Goal: Information Seeking & Learning: Find specific fact

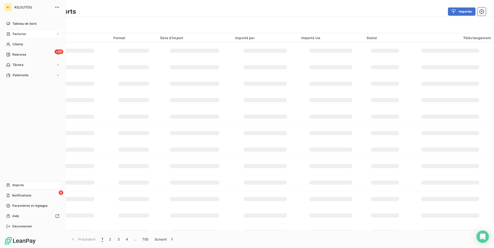
click at [36, 35] on div "Factures" at bounding box center [32, 34] width 57 height 8
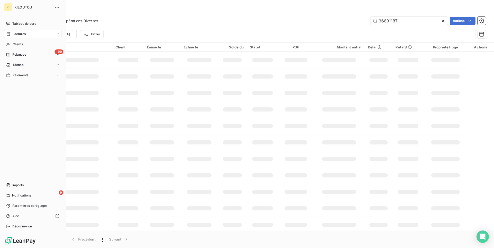
click at [15, 34] on span "Factures" at bounding box center [19, 34] width 13 height 5
click at [24, 47] on div "Factures" at bounding box center [35, 44] width 51 height 8
click at [23, 45] on span "Factures" at bounding box center [18, 44] width 13 height 5
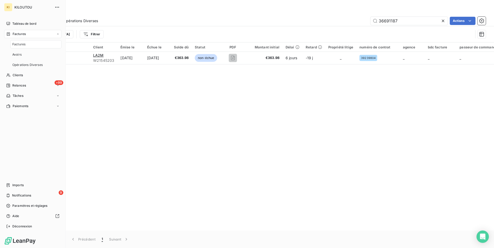
click at [10, 35] on icon at bounding box center [8, 34] width 4 height 4
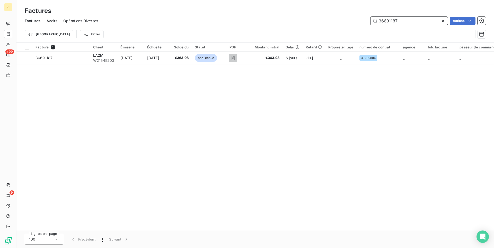
drag, startPoint x: 404, startPoint y: 20, endPoint x: 297, endPoint y: 17, distance: 107.3
click at [370, 17] on input "36691187" at bounding box center [408, 21] width 77 height 8
paste input "418866"
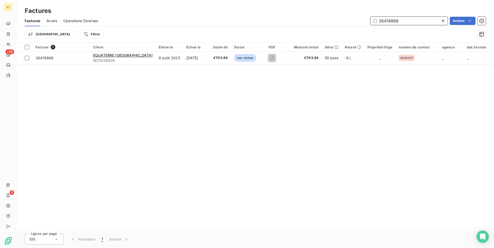
type input "36418866"
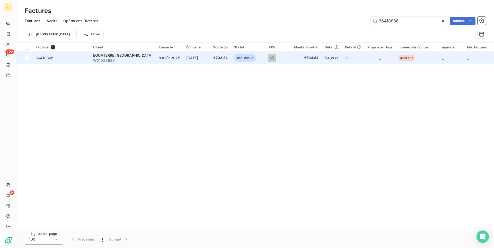
click at [364, 60] on td "_" at bounding box center [379, 58] width 31 height 12
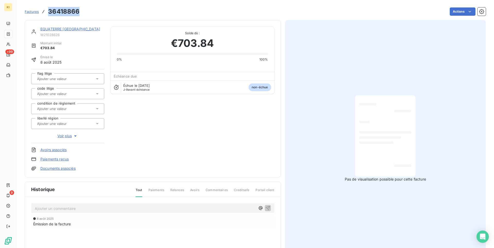
drag, startPoint x: 85, startPoint y: 10, endPoint x: 48, endPoint y: 10, distance: 37.1
click at [48, 10] on div "Factures 36418866 Actions" at bounding box center [255, 11] width 461 height 11
copy h3 "36418866"
click at [73, 136] on span "Voir plus" at bounding box center [67, 135] width 21 height 5
click at [77, 136] on icon "button" at bounding box center [75, 135] width 5 height 5
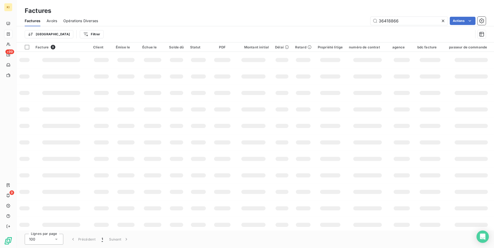
drag, startPoint x: 404, startPoint y: 21, endPoint x: 332, endPoint y: 17, distance: 71.9
click at [370, 17] on input "36418866" at bounding box center [408, 21] width 77 height 8
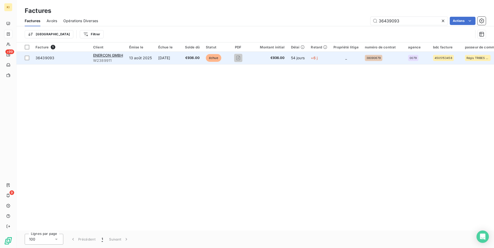
type input "36439093"
click at [330, 61] on td "+6 j" at bounding box center [319, 58] width 23 height 12
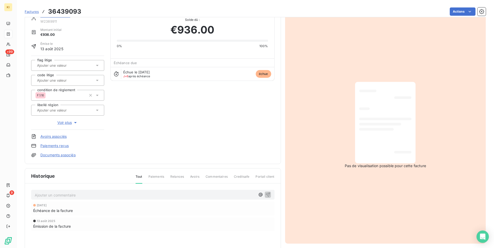
scroll to position [26, 0]
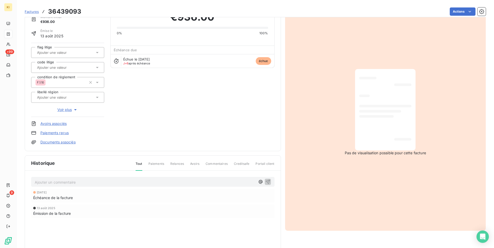
click at [71, 109] on span "Voir plus" at bounding box center [67, 109] width 21 height 5
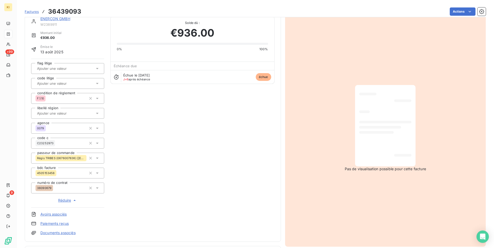
scroll to position [0, 0]
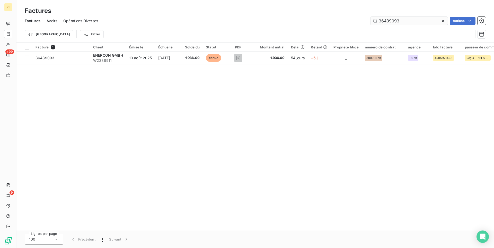
drag, startPoint x: 404, startPoint y: 22, endPoint x: 343, endPoint y: 17, distance: 61.2
click at [370, 17] on input "36439093" at bounding box center [408, 21] width 77 height 8
drag, startPoint x: 405, startPoint y: 21, endPoint x: 316, endPoint y: 15, distance: 89.0
click at [370, 17] on input "36439093" at bounding box center [408, 21] width 77 height 8
paste input "59985"
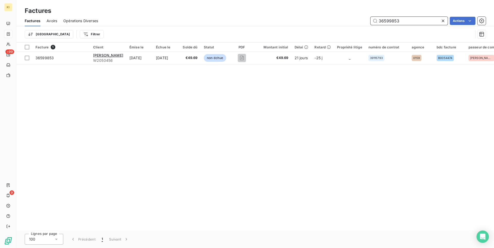
drag, startPoint x: 400, startPoint y: 22, endPoint x: 347, endPoint y: 23, distance: 53.3
click at [370, 23] on input "36599853" at bounding box center [408, 21] width 77 height 8
paste input "358886"
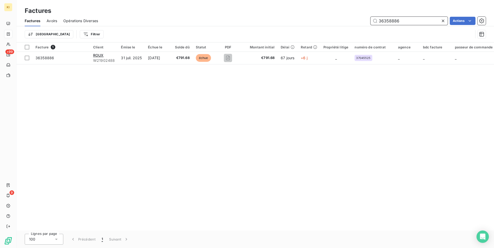
drag, startPoint x: 409, startPoint y: 21, endPoint x: 332, endPoint y: 19, distance: 76.7
click at [370, 19] on input "36358886" at bounding box center [408, 21] width 77 height 8
paste input "487121"
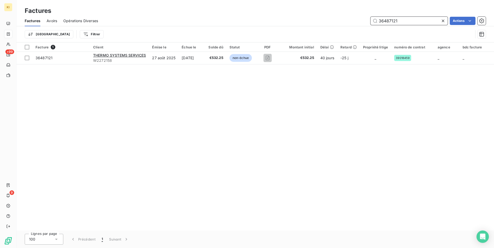
drag, startPoint x: 404, startPoint y: 19, endPoint x: 335, endPoint y: 17, distance: 68.7
click at [370, 17] on input "36487121" at bounding box center [408, 21] width 77 height 8
paste input "3622910"
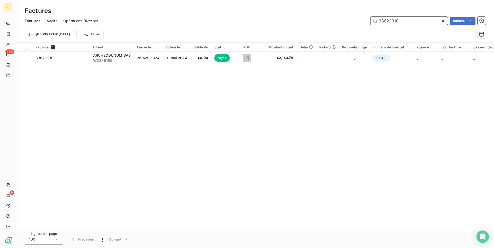
drag, startPoint x: 405, startPoint y: 22, endPoint x: 329, endPoint y: 20, distance: 76.2
click at [370, 20] on input "33622910" at bounding box center [408, 21] width 77 height 8
paste input "6687692"
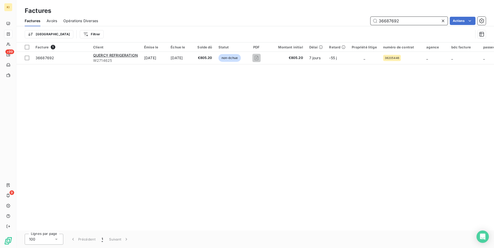
drag, startPoint x: 405, startPoint y: 18, endPoint x: 324, endPoint y: 16, distance: 80.8
click at [370, 17] on input "36687692" at bounding box center [408, 21] width 77 height 8
drag, startPoint x: 404, startPoint y: 21, endPoint x: 306, endPoint y: 18, distance: 97.3
click at [370, 18] on input "36687692" at bounding box center [408, 21] width 77 height 8
paste input "71536"
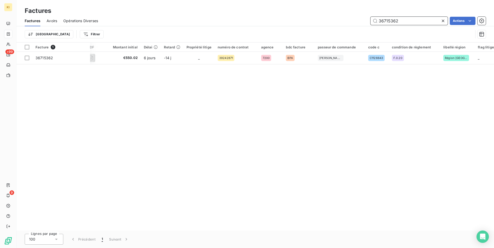
scroll to position [0, 133]
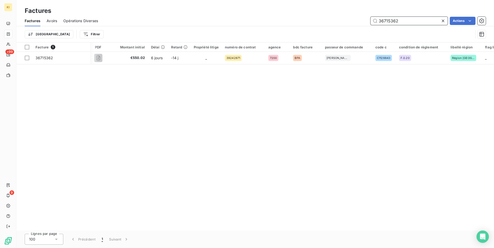
drag, startPoint x: 405, startPoint y: 19, endPoint x: 349, endPoint y: 20, distance: 55.6
click at [370, 19] on input "36715362" at bounding box center [408, 21] width 77 height 8
paste input "643071"
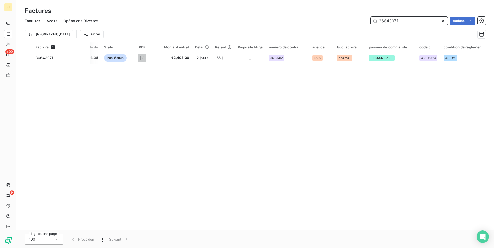
drag, startPoint x: 403, startPoint y: 19, endPoint x: 355, endPoint y: 20, distance: 47.9
click at [370, 20] on input "36643071" at bounding box center [408, 21] width 77 height 8
paste input "62513"
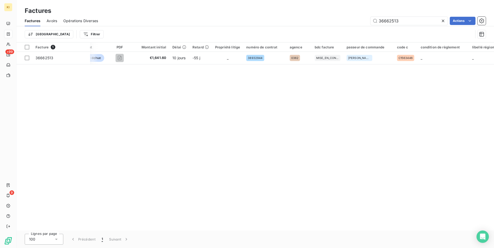
drag, startPoint x: 304, startPoint y: 226, endPoint x: 316, endPoint y: 227, distance: 11.6
click at [316, 227] on div "Facture 1 Client Émise le Échue le Solde dû Statut PDF Montant initial Délai Re…" at bounding box center [255, 136] width 478 height 188
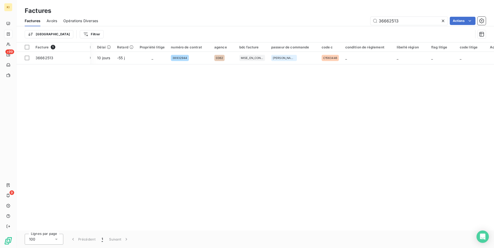
scroll to position [0, 210]
drag, startPoint x: 404, startPoint y: 21, endPoint x: 357, endPoint y: 22, distance: 46.3
click at [370, 22] on input "36662513" at bounding box center [408, 21] width 77 height 8
paste input "506147"
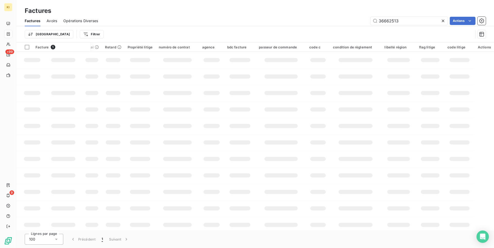
scroll to position [0, 183]
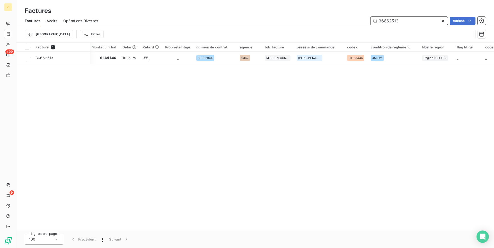
drag, startPoint x: 405, startPoint y: 21, endPoint x: 363, endPoint y: 19, distance: 42.2
click at [370, 19] on input "36662513" at bounding box center [408, 21] width 77 height 8
paste input "418866"
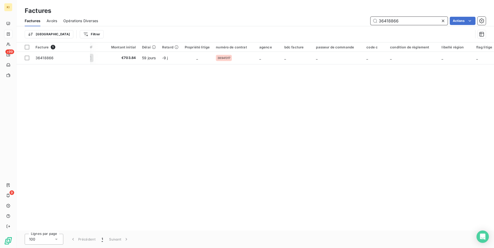
drag, startPoint x: 404, startPoint y: 22, endPoint x: 332, endPoint y: 17, distance: 72.2
click at [370, 17] on input "36418866" at bounding box center [408, 21] width 77 height 8
paste input "730112"
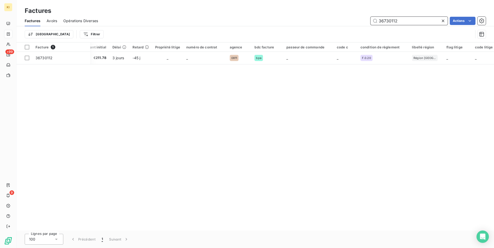
drag, startPoint x: 398, startPoint y: 21, endPoint x: 348, endPoint y: 15, distance: 50.5
click at [370, 17] on input "36730112" at bounding box center [408, 21] width 77 height 8
paste input "35866"
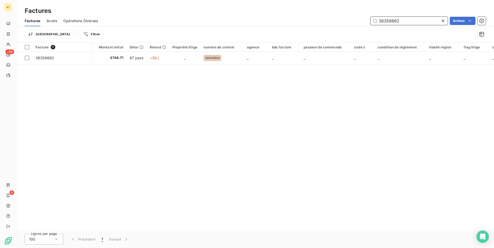
drag, startPoint x: 402, startPoint y: 23, endPoint x: 358, endPoint y: 21, distance: 43.8
click at [370, 21] on input "36358662" at bounding box center [408, 21] width 77 height 8
paste input "5914034"
drag, startPoint x: 401, startPoint y: 23, endPoint x: 332, endPoint y: 21, distance: 68.7
click at [370, 21] on input "35914034" at bounding box center [408, 21] width 77 height 8
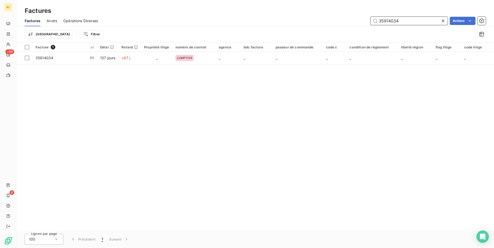
paste input "6506491"
drag, startPoint x: 358, startPoint y: 20, endPoint x: 351, endPoint y: 20, distance: 6.4
click at [370, 20] on input "36506491" at bounding box center [408, 21] width 77 height 8
paste input "invoice;W2507650;MCC2I FRANCE;36620361_W2507650_EUR;36620361;2025-09-19;50596;0…"
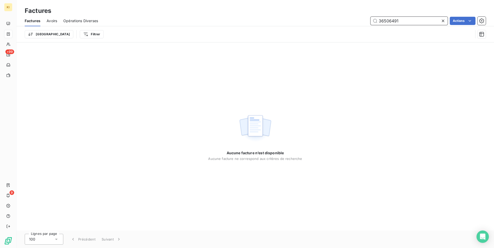
scroll to position [0, 0]
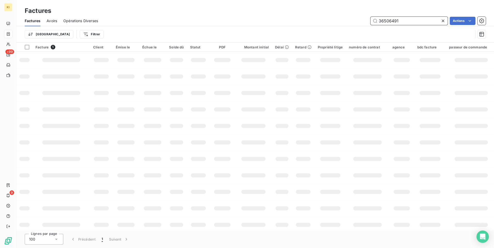
paste input "62036"
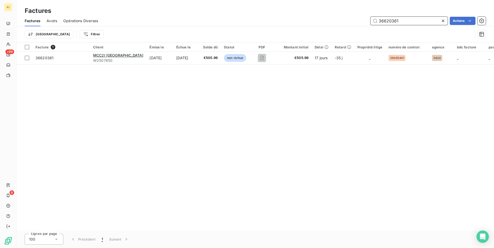
drag, startPoint x: 403, startPoint y: 18, endPoint x: 317, endPoint y: 13, distance: 86.1
click at [370, 17] on input "36620361" at bounding box center [408, 21] width 77 height 8
paste input "28245969"
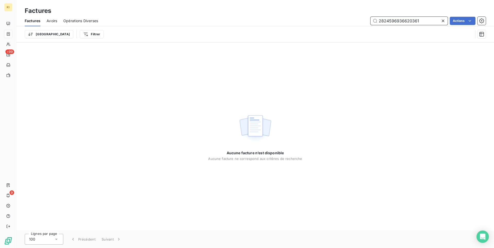
drag, startPoint x: 421, startPoint y: 21, endPoint x: 322, endPoint y: 16, distance: 98.9
click at [370, 17] on input "2824596936620361" at bounding box center [408, 21] width 77 height 8
paste input "text"
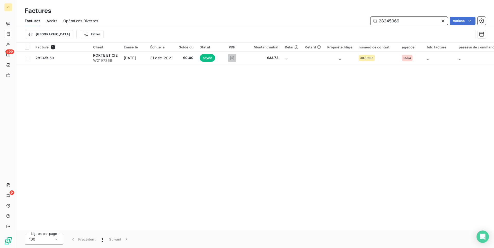
drag, startPoint x: 401, startPoint y: 22, endPoint x: 344, endPoint y: 18, distance: 57.8
click at [370, 18] on input "28245969" at bounding box center [408, 21] width 77 height 8
paste input "36693676"
drag, startPoint x: 403, startPoint y: 23, endPoint x: 289, endPoint y: 12, distance: 114.3
click at [370, 17] on input "36693676" at bounding box center [408, 21] width 77 height 8
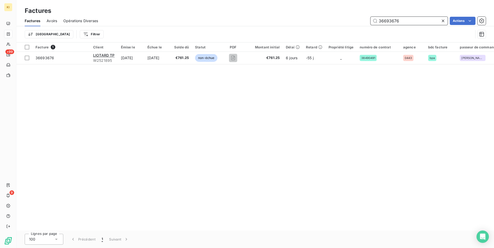
paste input "09187"
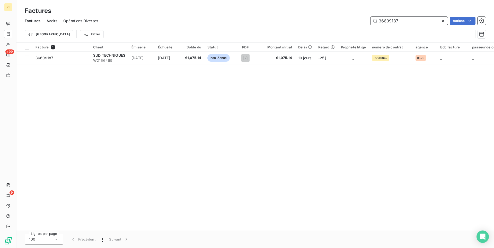
drag, startPoint x: 412, startPoint y: 20, endPoint x: 344, endPoint y: 13, distance: 68.3
click at [370, 17] on input "36609187" at bounding box center [408, 21] width 77 height 8
paste input "55079"
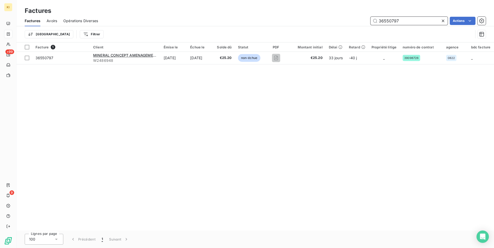
drag, startPoint x: 399, startPoint y: 22, endPoint x: 325, endPoint y: 13, distance: 73.8
click at [370, 17] on input "36550797" at bounding box center [408, 21] width 77 height 8
paste input "637500"
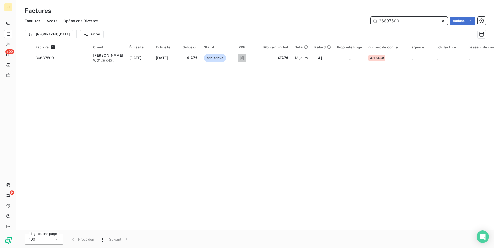
drag, startPoint x: 401, startPoint y: 21, endPoint x: 339, endPoint y: 16, distance: 62.9
click at [370, 17] on input "36637500" at bounding box center [408, 21] width 77 height 8
paste input "577963"
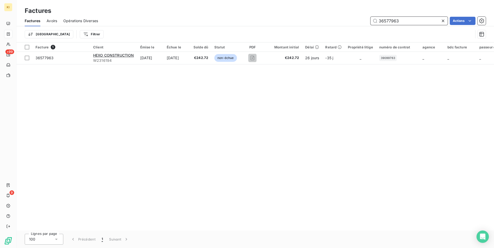
drag, startPoint x: 402, startPoint y: 20, endPoint x: 315, endPoint y: 18, distance: 87.2
click at [370, 18] on input "36577963" at bounding box center [408, 21] width 77 height 8
paste input "251999"
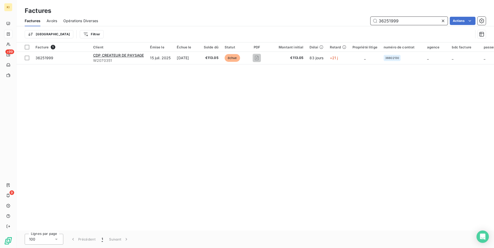
drag, startPoint x: 408, startPoint y: 21, endPoint x: 342, endPoint y: 16, distance: 65.8
click at [370, 17] on input "36251999" at bounding box center [408, 21] width 77 height 8
paste input "511683"
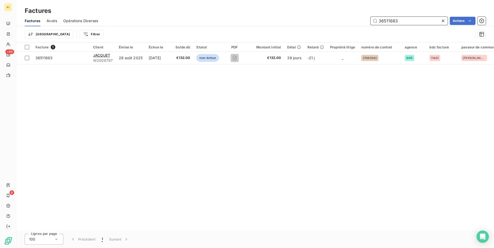
drag, startPoint x: 401, startPoint y: 21, endPoint x: 337, endPoint y: 14, distance: 63.6
click at [370, 17] on input "36511683" at bounding box center [408, 21] width 77 height 8
paste input "633598"
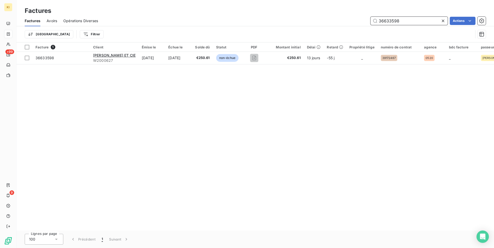
drag, startPoint x: 396, startPoint y: 21, endPoint x: 338, endPoint y: 17, distance: 58.0
click at [370, 19] on input "36633598" at bounding box center [408, 21] width 77 height 8
paste input "0579589"
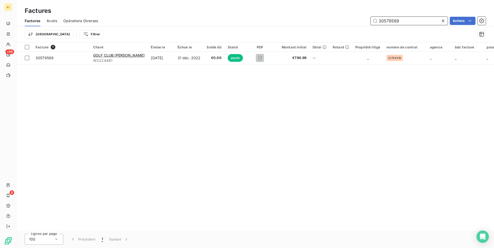
drag, startPoint x: 406, startPoint y: 22, endPoint x: 346, endPoint y: 20, distance: 60.5
click at [370, 20] on input "30579589" at bounding box center [408, 21] width 77 height 8
paste input "2969072"
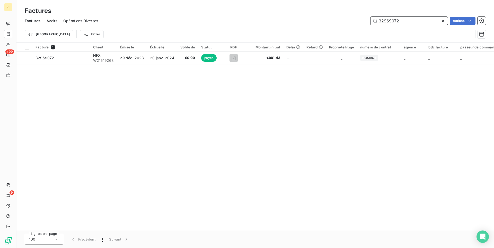
drag, startPoint x: 404, startPoint y: 23, endPoint x: 326, endPoint y: 17, distance: 78.4
click at [370, 17] on input "32969072" at bounding box center [408, 21] width 77 height 8
paste input "6459920"
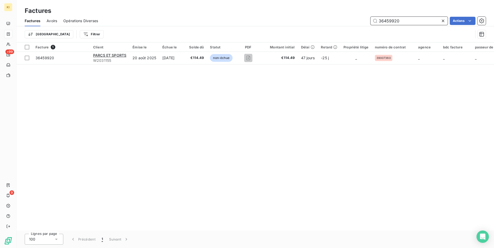
drag, startPoint x: 402, startPoint y: 22, endPoint x: 326, endPoint y: 20, distance: 76.2
click at [370, 20] on input "36459920" at bounding box center [408, 21] width 77 height 8
paste input "608534"
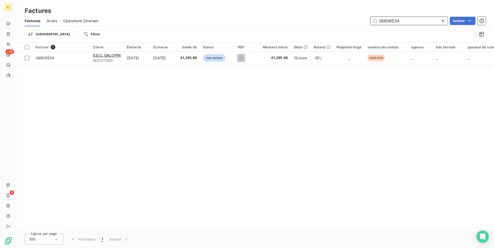
drag, startPoint x: 401, startPoint y: 22, endPoint x: 309, endPoint y: 13, distance: 92.5
click at [370, 17] on input "36608534" at bounding box center [408, 21] width 77 height 8
paste input "sentDate"
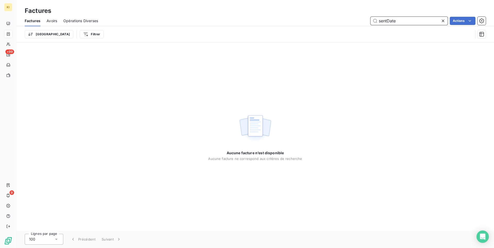
paste input "invoice;W2018859;TEMPERIA MEDITERRANEE;36625059_W2018859_EUR;36625059;2025-09-2…"
drag, startPoint x: 404, startPoint y: 21, endPoint x: 302, endPoint y: 13, distance: 101.7
click at [370, 17] on input "sentDate" at bounding box center [408, 21] width 77 height 8
paste input "36625059"
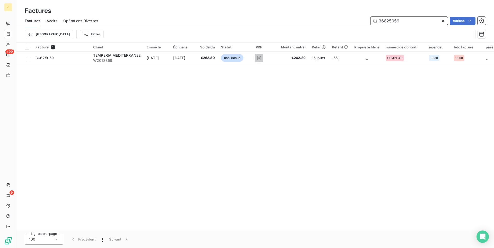
drag, startPoint x: 402, startPoint y: 21, endPoint x: 344, endPoint y: 16, distance: 58.6
click at [370, 17] on input "36625059" at bounding box center [408, 21] width 77 height 8
paste input "320888"
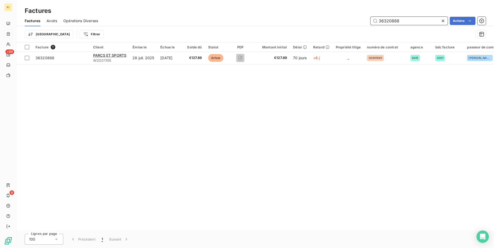
drag, startPoint x: 407, startPoint y: 20, endPoint x: 334, endPoint y: 18, distance: 73.3
click at [370, 18] on input "36320888" at bounding box center [408, 21] width 77 height 8
paste input "724674"
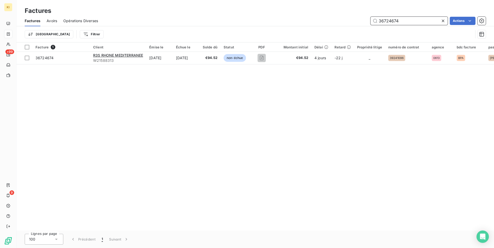
drag, startPoint x: 399, startPoint y: 21, endPoint x: 329, endPoint y: 20, distance: 70.0
click at [370, 20] on input "36724674" at bounding box center [408, 21] width 77 height 8
paste input "5409300"
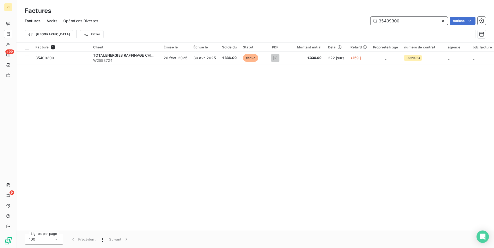
type input "35409300"
drag, startPoint x: 403, startPoint y: 22, endPoint x: 337, endPoint y: 16, distance: 66.9
click at [370, 17] on input "35409300" at bounding box center [408, 21] width 77 height 8
click at [446, 21] on div at bounding box center [443, 21] width 7 height 8
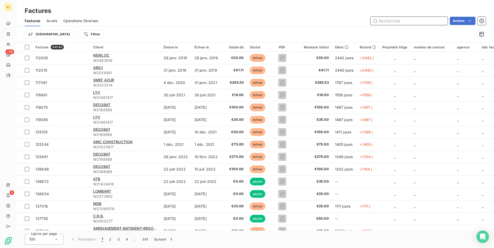
click at [413, 21] on input "text" at bounding box center [408, 21] width 77 height 8
paste input "35409300"
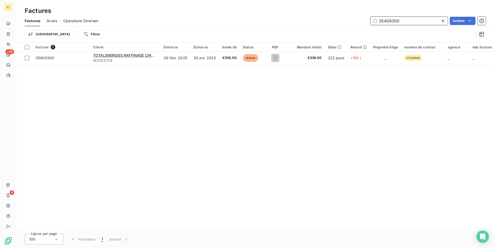
type input "35409300"
click at [405, 22] on input "35409300" at bounding box center [408, 21] width 77 height 8
click at [287, 21] on div "35409300 Actions" at bounding box center [295, 21] width 382 height 8
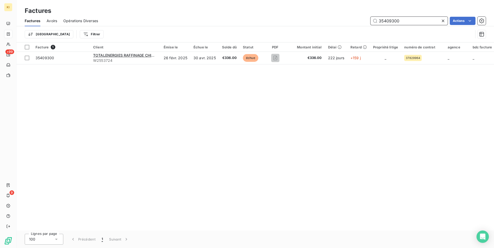
drag, startPoint x: 407, startPoint y: 21, endPoint x: 349, endPoint y: 16, distance: 57.8
click at [370, 17] on input "35409300" at bounding box center [408, 21] width 77 height 8
click at [403, 24] on input "35409300" at bounding box center [408, 21] width 77 height 8
drag, startPoint x: 403, startPoint y: 23, endPoint x: 329, endPoint y: 19, distance: 74.5
click at [370, 19] on input "35409300" at bounding box center [408, 21] width 77 height 8
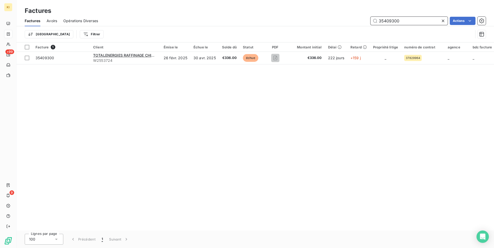
paste input "6530701"
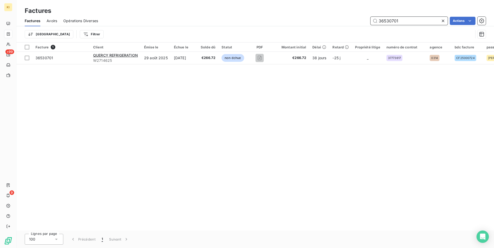
drag, startPoint x: 404, startPoint y: 20, endPoint x: 355, endPoint y: 16, distance: 49.8
click at [370, 17] on input "36530701" at bounding box center [408, 21] width 77 height 8
paste input "600654"
drag, startPoint x: 405, startPoint y: 21, endPoint x: 343, endPoint y: 16, distance: 61.9
click at [370, 17] on input "36600654" at bounding box center [408, 21] width 77 height 8
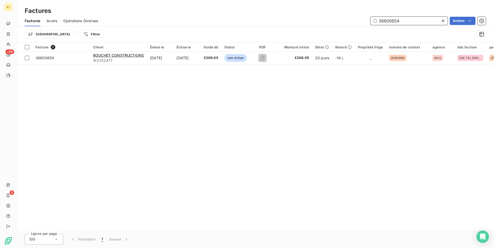
paste input "29793"
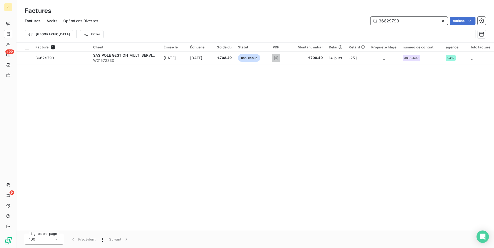
drag, startPoint x: 401, startPoint y: 22, endPoint x: 320, endPoint y: 21, distance: 80.8
click at [370, 21] on input "36629793" at bounding box center [408, 21] width 77 height 8
paste input "5912988"
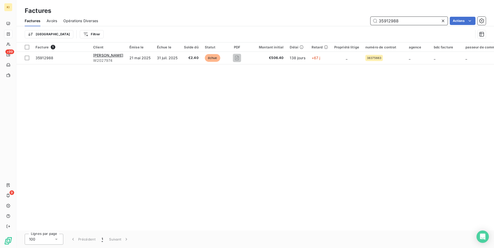
drag, startPoint x: 398, startPoint y: 20, endPoint x: 345, endPoint y: 19, distance: 53.0
click at [370, 19] on input "35912988" at bounding box center [408, 21] width 77 height 8
paste input "660341"
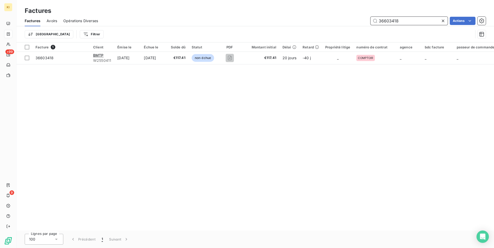
drag, startPoint x: 404, startPoint y: 22, endPoint x: 333, endPoint y: 18, distance: 70.3
click at [370, 19] on input "36603418" at bounding box center [408, 21] width 77 height 8
paste input "587278"
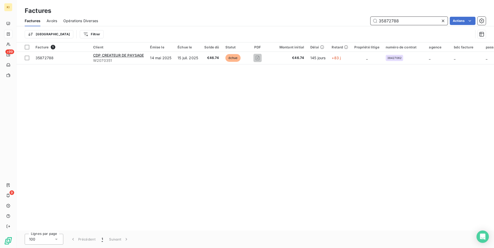
drag, startPoint x: 404, startPoint y: 20, endPoint x: 331, endPoint y: 15, distance: 73.7
click at [370, 17] on input "35872788" at bounding box center [408, 21] width 77 height 8
paste input "6310185"
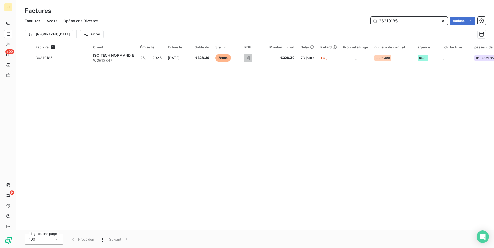
drag, startPoint x: 393, startPoint y: 19, endPoint x: 317, endPoint y: 14, distance: 75.8
click at [370, 17] on input "36310185" at bounding box center [408, 21] width 77 height 8
paste input "36732238"
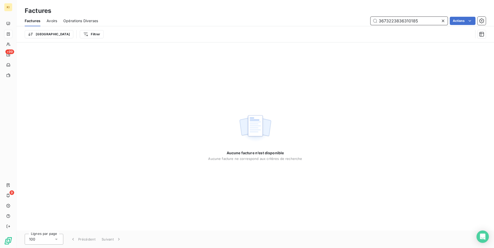
drag, startPoint x: 417, startPoint y: 19, endPoint x: 336, endPoint y: 14, distance: 80.7
click at [370, 17] on input "3673223836310185" at bounding box center [408, 21] width 77 height 8
paste input "text"
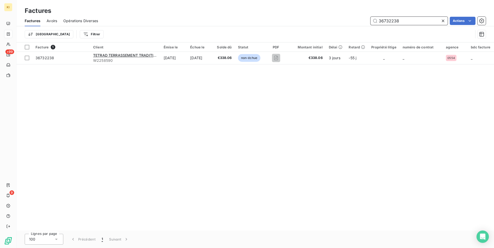
drag, startPoint x: 402, startPoint y: 21, endPoint x: 348, endPoint y: 18, distance: 53.6
click at [370, 19] on input "36732238" at bounding box center [408, 21] width 77 height 8
paste input "090073"
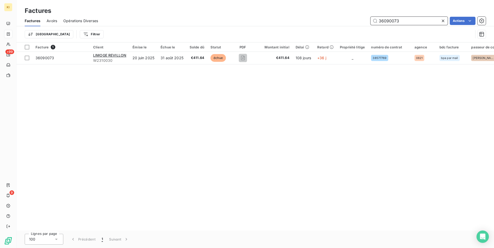
drag, startPoint x: 408, startPoint y: 19, endPoint x: 333, endPoint y: 18, distance: 74.1
click at [370, 18] on input "36090073" at bounding box center [408, 21] width 77 height 8
paste input "732238"
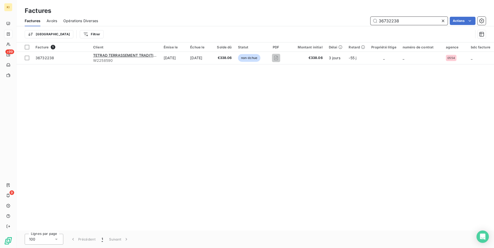
drag, startPoint x: 402, startPoint y: 19, endPoint x: 325, endPoint y: 20, distance: 77.2
click at [370, 17] on input "36732238" at bounding box center [408, 21] width 77 height 8
paste input "invoice;W2119534;ORTEC GENERALE DE DEPOLLUTION;36362420_W2119534_EUR;36362420;2…"
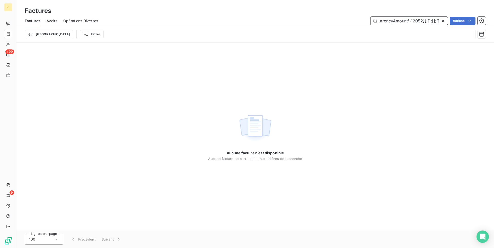
click at [397, 21] on input "invoice;W2119534;ORTEC GENERALE DE DEPOLLUTION;36362420_W2119534_EUR;36362420;2…" at bounding box center [408, 21] width 77 height 8
click at [393, 21] on input "invoice;W2119534;ORTEC GENERALE DE DEPOLLUTION;36362420_W2119534_EUR;36362420;2…" at bounding box center [408, 21] width 77 height 8
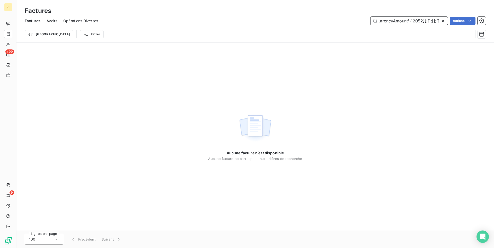
paste input "36732238"
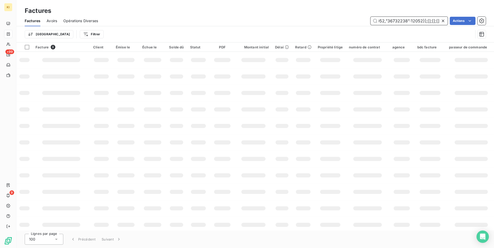
click at [393, 21] on input "invoice;W2119534;ORTEC GENERALE DE DEPOLLUTION;36362420_W2119534_EUR;36362420;2…" at bounding box center [408, 21] width 77 height 8
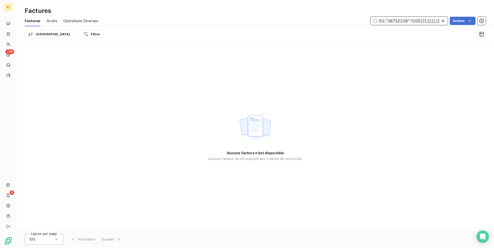
click at [393, 21] on input "invoice;W2119534;ORTEC GENERALE DE DEPOLLUTION;36362420_W2119534_EUR;36362420;2…" at bounding box center [408, 21] width 77 height 8
paste input "36732238"
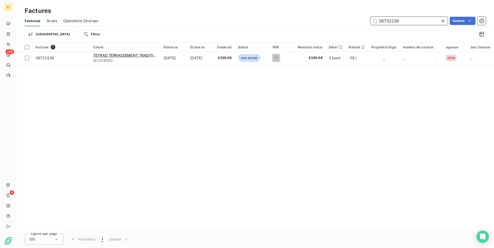
drag, startPoint x: 402, startPoint y: 21, endPoint x: 327, endPoint y: 17, distance: 75.3
click at [370, 17] on input "36732238" at bounding box center [408, 21] width 77 height 8
paste input "362420"
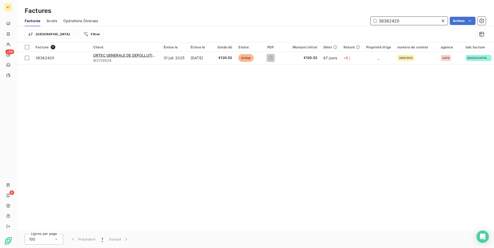
drag, startPoint x: 397, startPoint y: 20, endPoint x: 338, endPoint y: 17, distance: 59.2
click at [370, 17] on input "36362420" at bounding box center [408, 21] width 77 height 8
paste input "732238"
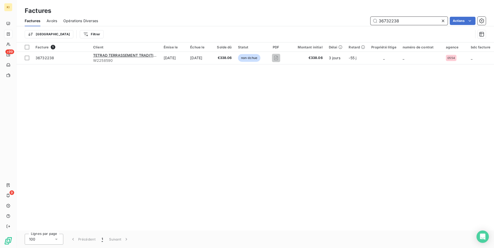
drag, startPoint x: 404, startPoint y: 17, endPoint x: 335, endPoint y: 21, distance: 69.3
click at [370, 21] on input "36732238" at bounding box center [408, 21] width 77 height 8
paste input "36605801"
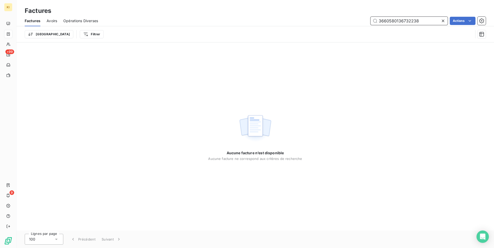
drag, startPoint x: 418, startPoint y: 21, endPoint x: 343, endPoint y: 19, distance: 75.7
click at [370, 19] on input "3660580136732238" at bounding box center [408, 21] width 77 height 8
paste input "text"
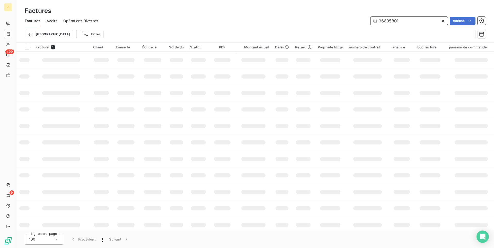
drag, startPoint x: 405, startPoint y: 19, endPoint x: 346, endPoint y: 19, distance: 58.7
click at [370, 19] on input "36605801" at bounding box center [408, 21] width 77 height 8
paste input "52649"
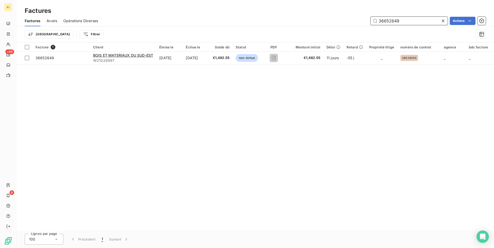
drag, startPoint x: 399, startPoint y: 20, endPoint x: 354, endPoint y: 22, distance: 45.6
click at [381, 22] on input "36652649" at bounding box center [408, 21] width 77 height 8
drag, startPoint x: 414, startPoint y: 20, endPoint x: 335, endPoint y: 20, distance: 79.5
click at [370, 20] on input "36652649" at bounding box center [408, 21] width 77 height 8
paste input "571717"
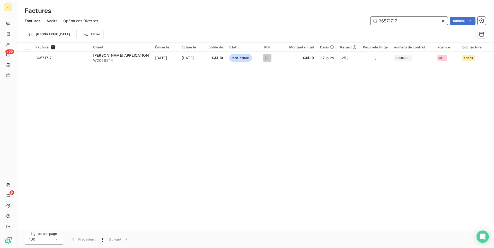
drag, startPoint x: 402, startPoint y: 21, endPoint x: 320, endPoint y: 17, distance: 82.7
click at [370, 17] on input "36571717" at bounding box center [408, 21] width 77 height 8
paste input "033"
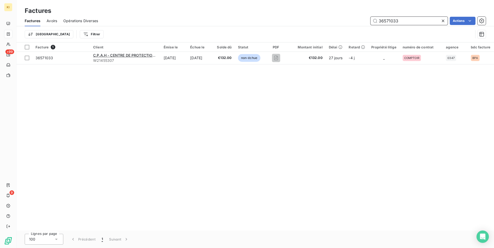
drag, startPoint x: 363, startPoint y: 22, endPoint x: 353, endPoint y: 23, distance: 9.8
click at [370, 23] on input "36571033" at bounding box center [408, 21] width 77 height 8
paste input "7386"
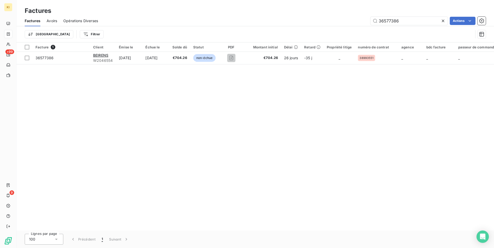
click at [270, 205] on div "Facture 1 Client Émise le Échue le Solde dû Statut PDF Montant initial Délai Re…" at bounding box center [255, 136] width 478 height 188
click at [232, 240] on div "Lignes par page 100 Précédent 1 Suivant" at bounding box center [255, 238] width 478 height 17
click at [399, 19] on input "36577386" at bounding box center [408, 21] width 77 height 8
drag, startPoint x: 404, startPoint y: 19, endPoint x: 327, endPoint y: 15, distance: 77.0
click at [370, 17] on input "36577386" at bounding box center [408, 21] width 77 height 8
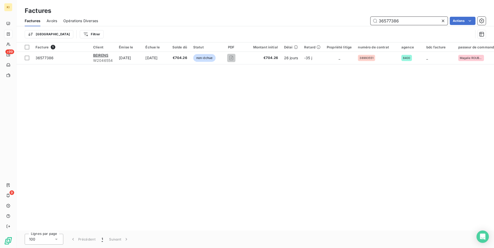
drag, startPoint x: 402, startPoint y: 20, endPoint x: 368, endPoint y: 22, distance: 33.3
click at [370, 22] on input "36577386" at bounding box center [408, 21] width 77 height 8
paste input "12604"
click at [404, 20] on input "36577386" at bounding box center [408, 21] width 77 height 8
drag, startPoint x: 404, startPoint y: 20, endPoint x: 319, endPoint y: 17, distance: 84.9
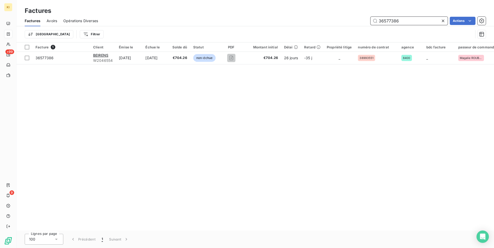
click at [370, 17] on input "36577386" at bounding box center [408, 21] width 77 height 8
paste input "39072"
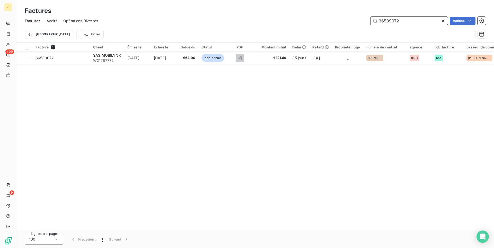
drag, startPoint x: 405, startPoint y: 22, endPoint x: 341, endPoint y: 14, distance: 63.8
click at [370, 17] on input "36539072" at bounding box center [408, 21] width 77 height 8
paste input "19526"
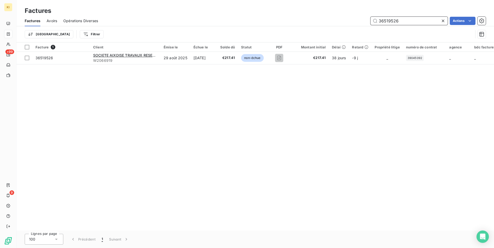
drag, startPoint x: 400, startPoint y: 23, endPoint x: 313, endPoint y: 13, distance: 87.5
click at [370, 17] on input "36519526" at bounding box center [408, 21] width 77 height 8
paste input "422494"
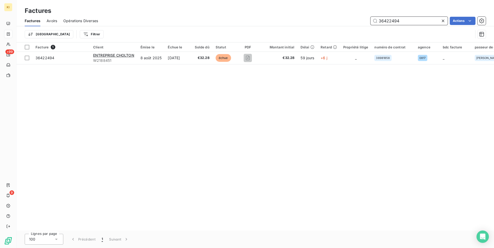
drag, startPoint x: 410, startPoint y: 20, endPoint x: 347, endPoint y: 16, distance: 62.9
click at [370, 17] on input "36422494" at bounding box center [408, 21] width 77 height 8
paste input "579223"
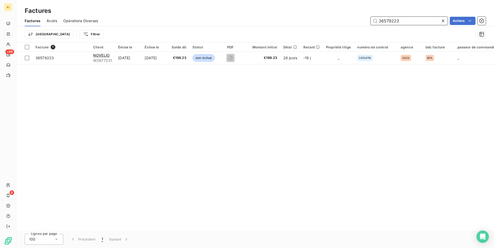
drag, startPoint x: 403, startPoint y: 20, endPoint x: 305, endPoint y: 15, distance: 98.4
click at [370, 17] on input "36579223" at bounding box center [408, 21] width 77 height 8
paste input "450645"
type input "36450645"
click at [302, 155] on div "Facture 1 Client Émise le Échue le Solde dû Statut PDF Montant initial Délai Re…" at bounding box center [255, 136] width 478 height 188
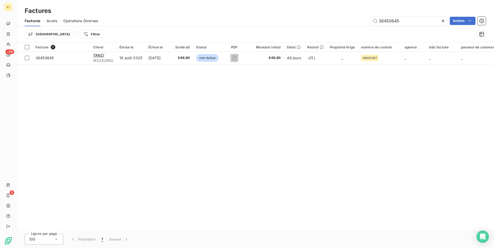
click at [269, 151] on div "Facture 1 Client Émise le Échue le Solde dû Statut PDF Montant initial Délai Re…" at bounding box center [255, 136] width 478 height 188
click at [407, 21] on input "36450645" at bounding box center [408, 21] width 77 height 8
click at [331, 21] on div "36450645 Actions" at bounding box center [295, 21] width 382 height 8
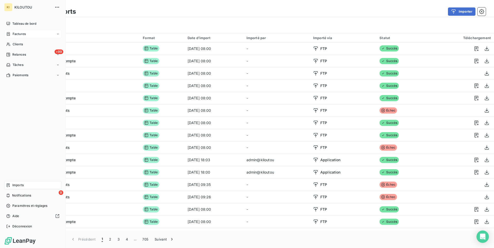
click at [18, 33] on span "Factures" at bounding box center [19, 34] width 13 height 5
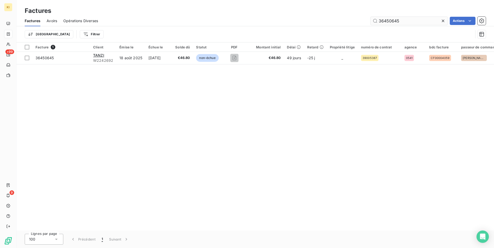
click at [414, 20] on input "36450645" at bounding box center [408, 21] width 77 height 8
drag, startPoint x: 376, startPoint y: 21, endPoint x: 343, endPoint y: 20, distance: 32.4
click at [370, 20] on input "36450645" at bounding box center [408, 21] width 77 height 8
paste input "659856"
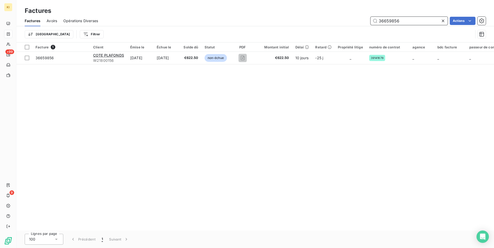
drag, startPoint x: 401, startPoint y: 23, endPoint x: 348, endPoint y: 23, distance: 53.3
click at [370, 23] on input "36659856" at bounding box center [408, 21] width 77 height 8
paste input "32109"
drag, startPoint x: 407, startPoint y: 23, endPoint x: 326, endPoint y: 23, distance: 80.8
click at [370, 23] on input "36632109" at bounding box center [408, 21] width 77 height 8
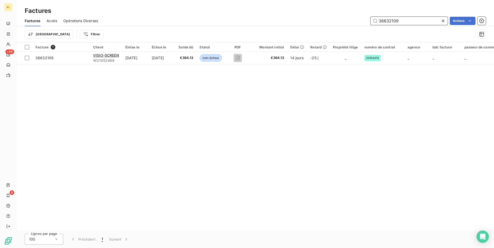
paste input "08986"
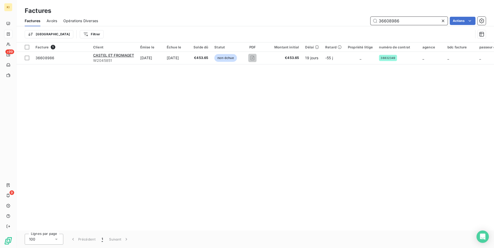
drag, startPoint x: 408, startPoint y: 20, endPoint x: 353, endPoint y: 20, distance: 54.5
click at [370, 20] on input "36608986" at bounding box center [408, 21] width 77 height 8
paste input "564390"
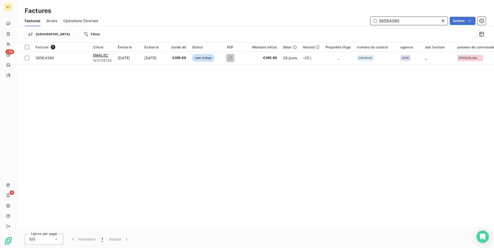
drag, startPoint x: 361, startPoint y: 16, endPoint x: 357, endPoint y: 18, distance: 4.6
click at [370, 17] on input "36564390" at bounding box center [408, 21] width 77 height 8
paste input "00747"
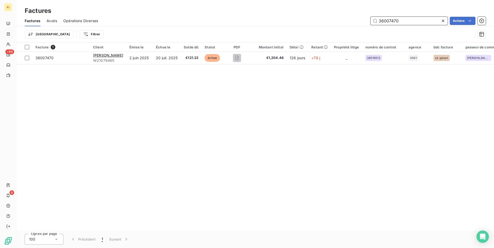
drag, startPoint x: 405, startPoint y: 21, endPoint x: 324, endPoint y: 19, distance: 81.6
click at [370, 19] on input "36007470" at bounding box center [408, 21] width 77 height 8
paste input "291297"
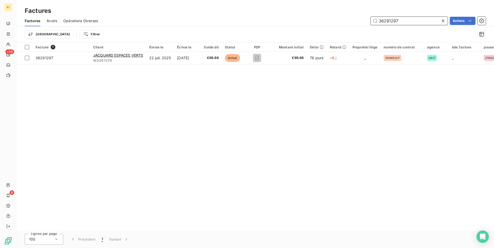
drag, startPoint x: 400, startPoint y: 21, endPoint x: 339, endPoint y: 21, distance: 61.2
click at [370, 21] on input "36291297" at bounding box center [408, 21] width 77 height 8
paste input "56024"
type input "36560247"
click at [340, 32] on div "Trier Filtrer" at bounding box center [249, 34] width 448 height 10
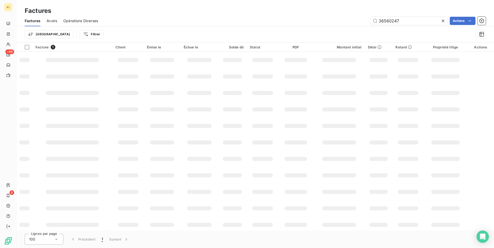
click at [147, 23] on div "36560247 Actions" at bounding box center [295, 21] width 382 height 8
